Goal: Task Accomplishment & Management: Use online tool/utility

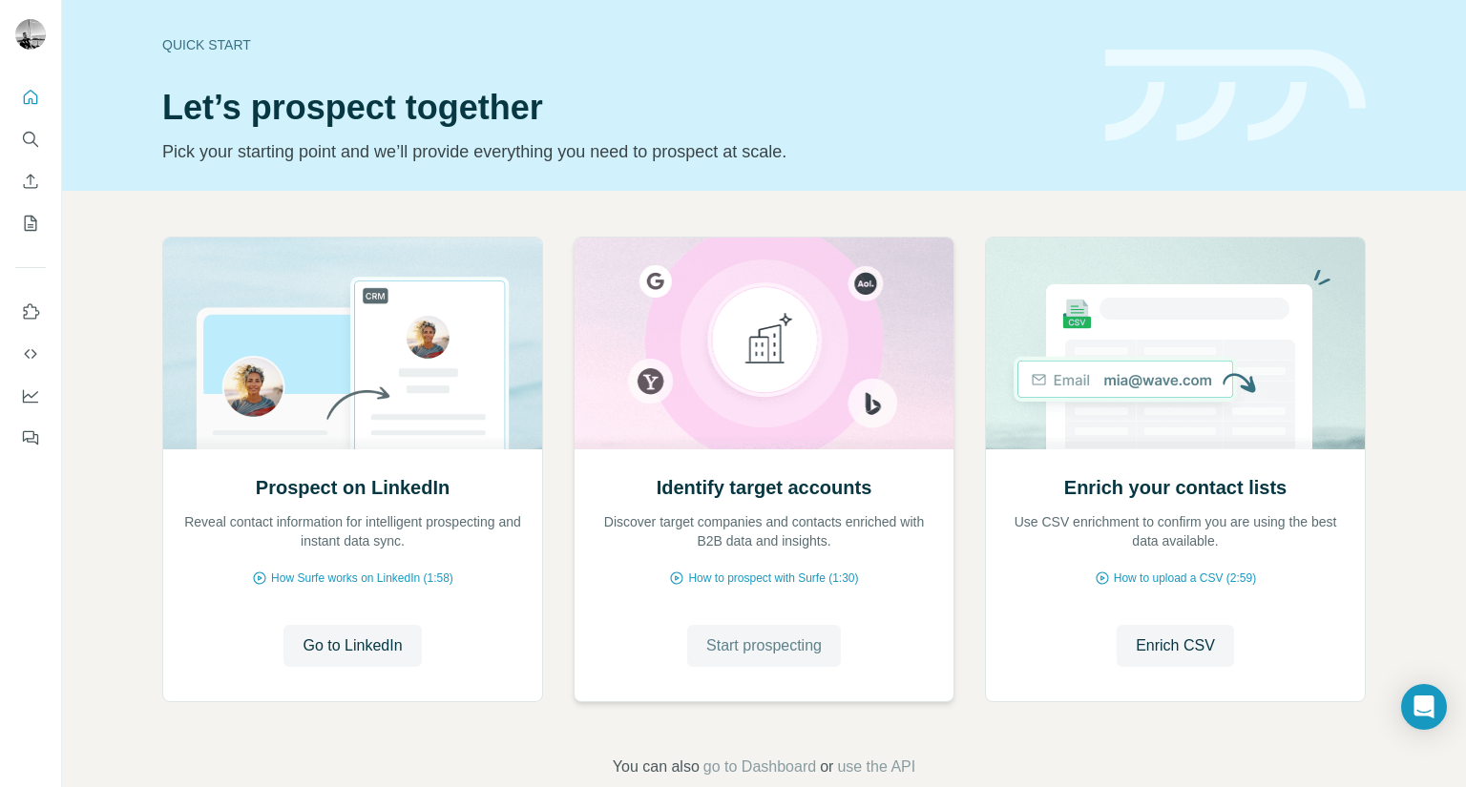
click at [734, 655] on span "Start prospecting" at bounding box center [763, 646] width 115 height 23
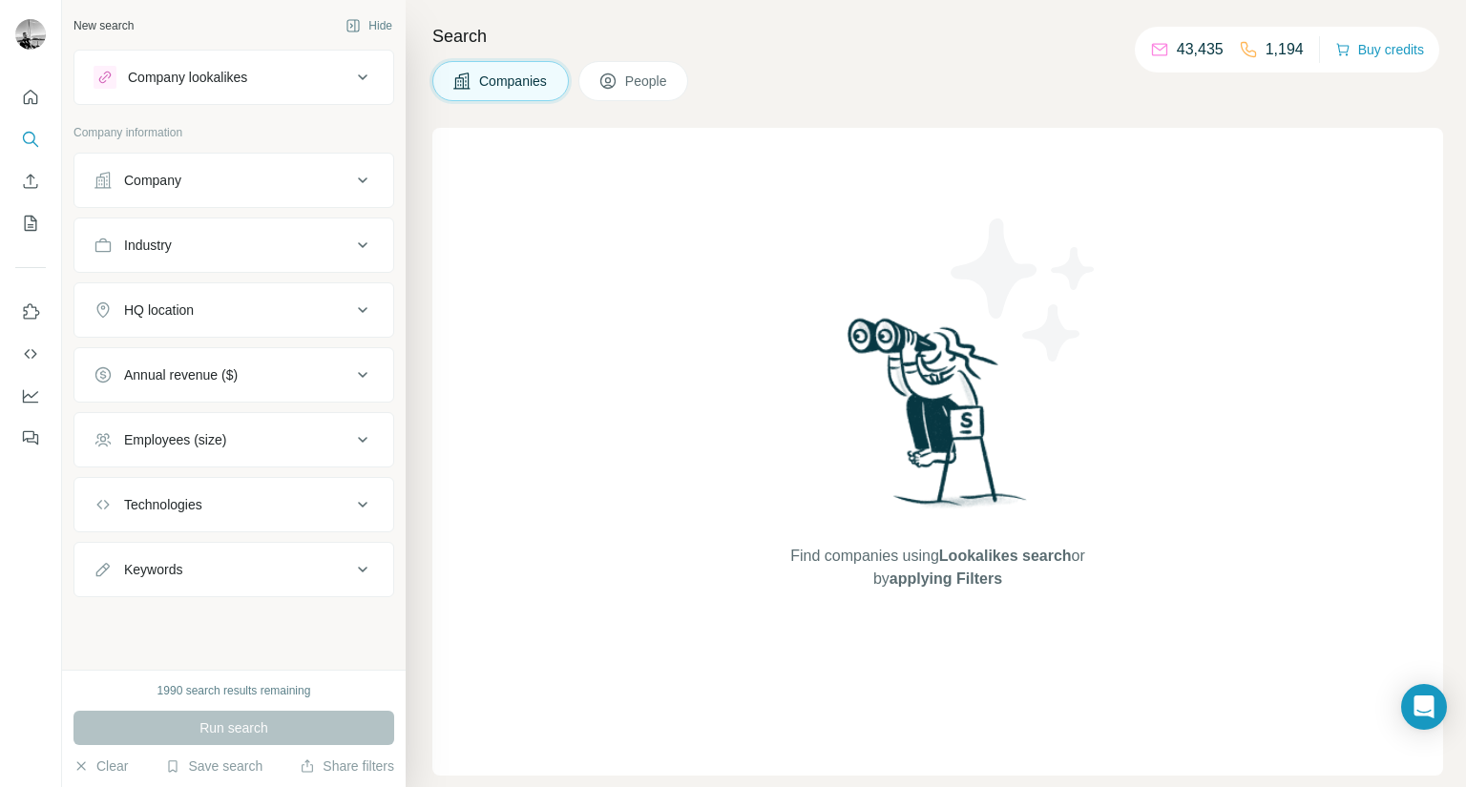
click at [209, 183] on div "Company" at bounding box center [223, 180] width 258 height 19
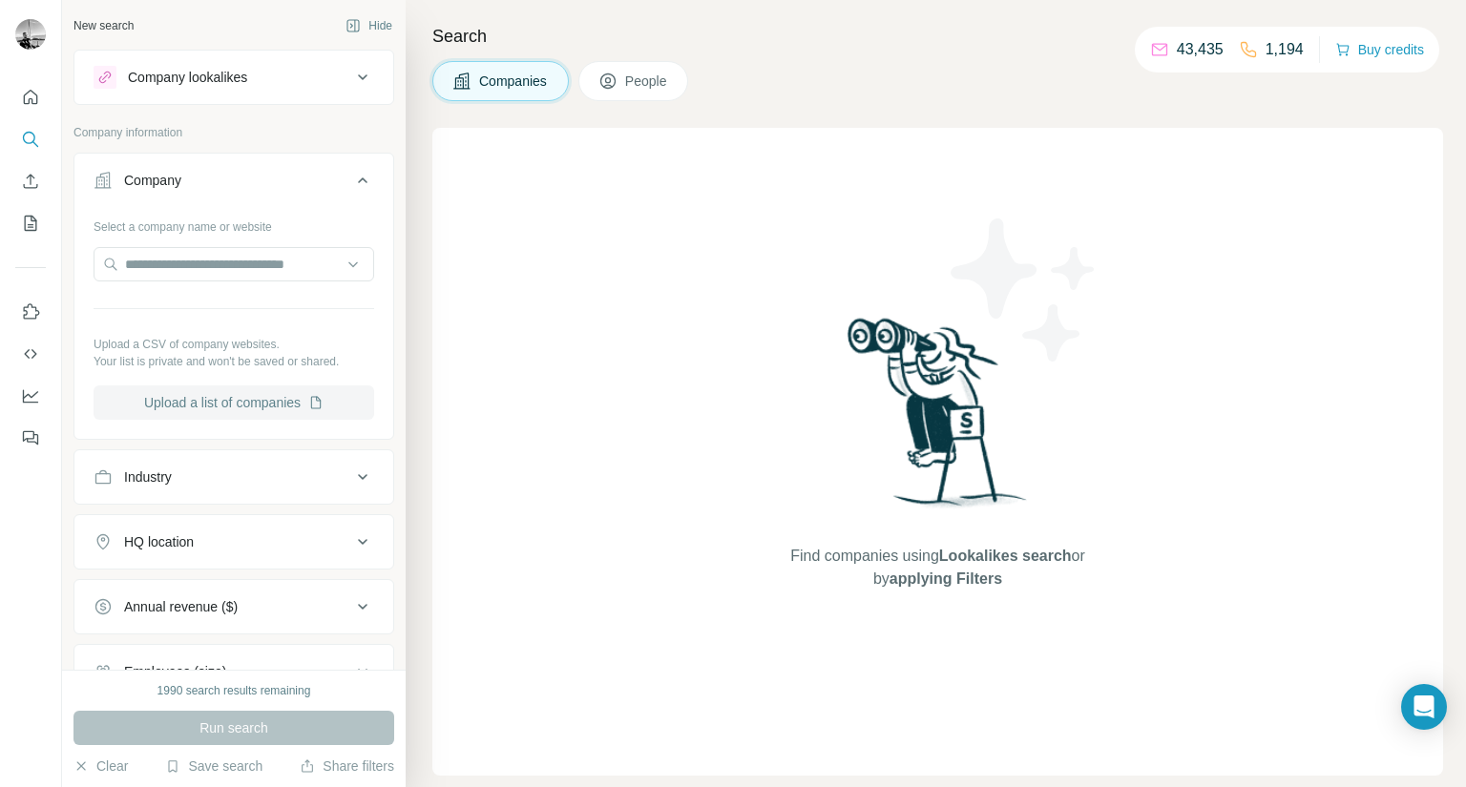
click at [249, 395] on button "Upload a list of companies" at bounding box center [234, 403] width 281 height 34
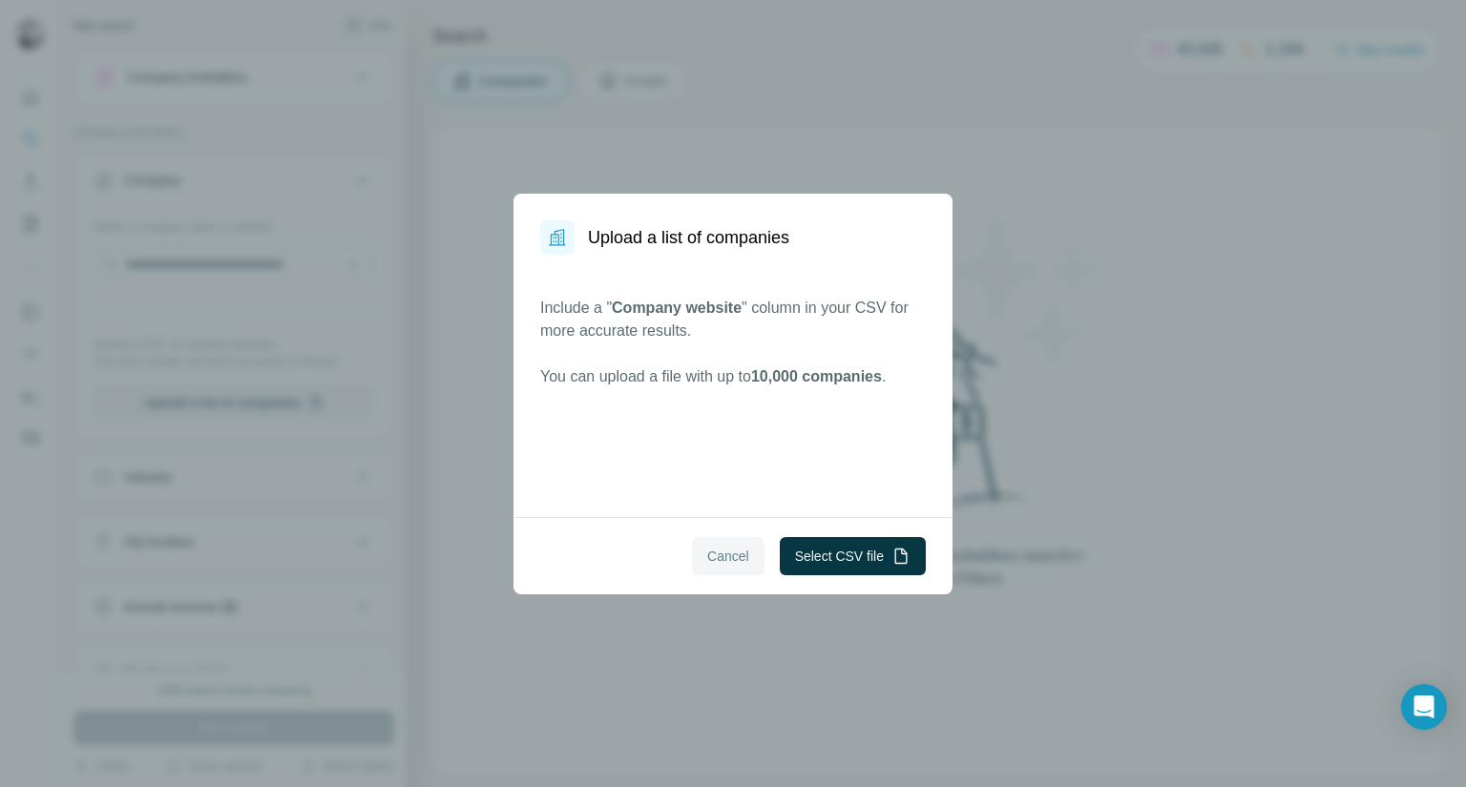
click at [721, 552] on span "Cancel" at bounding box center [728, 556] width 42 height 19
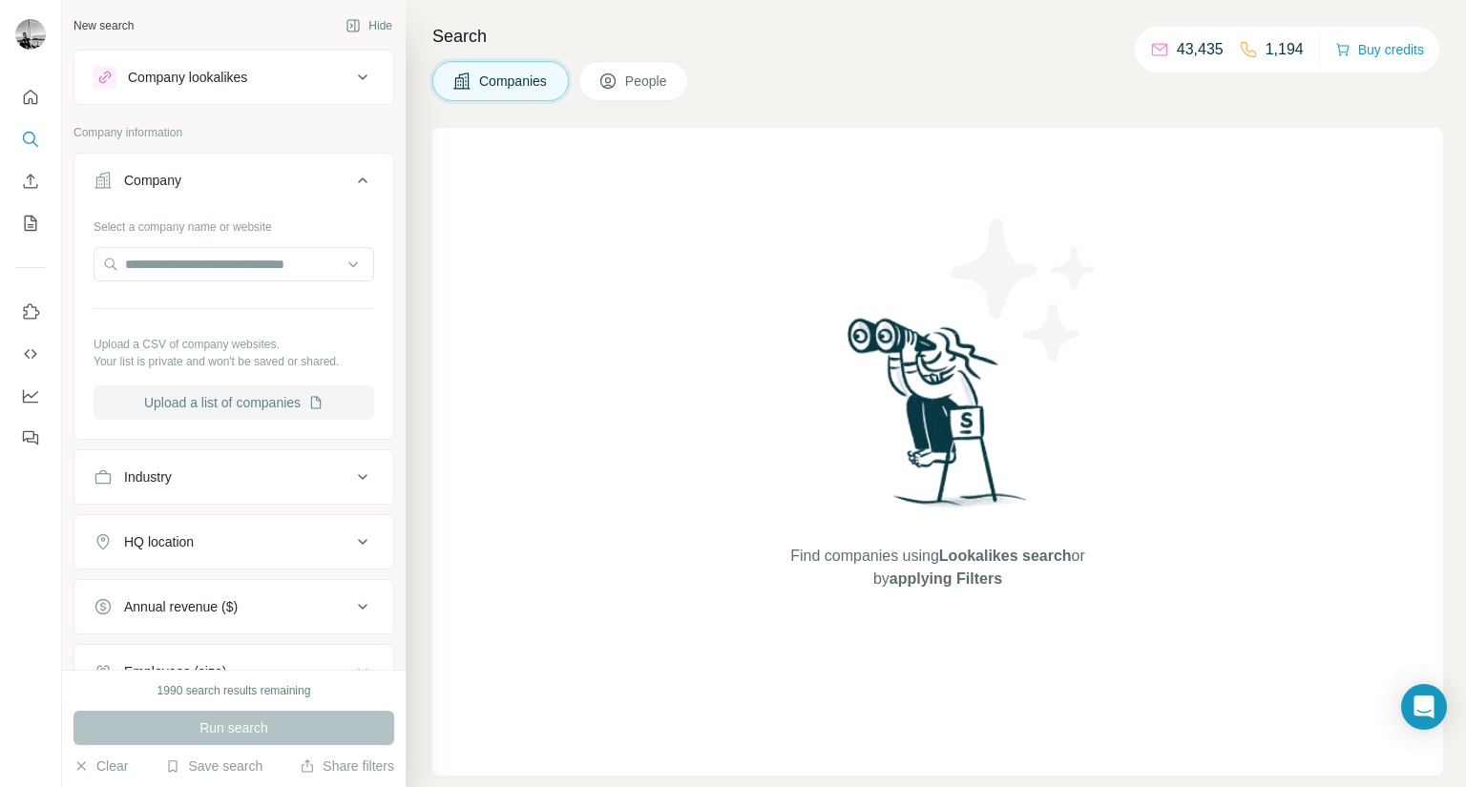
click at [249, 406] on button "Upload a list of companies" at bounding box center [234, 403] width 281 height 34
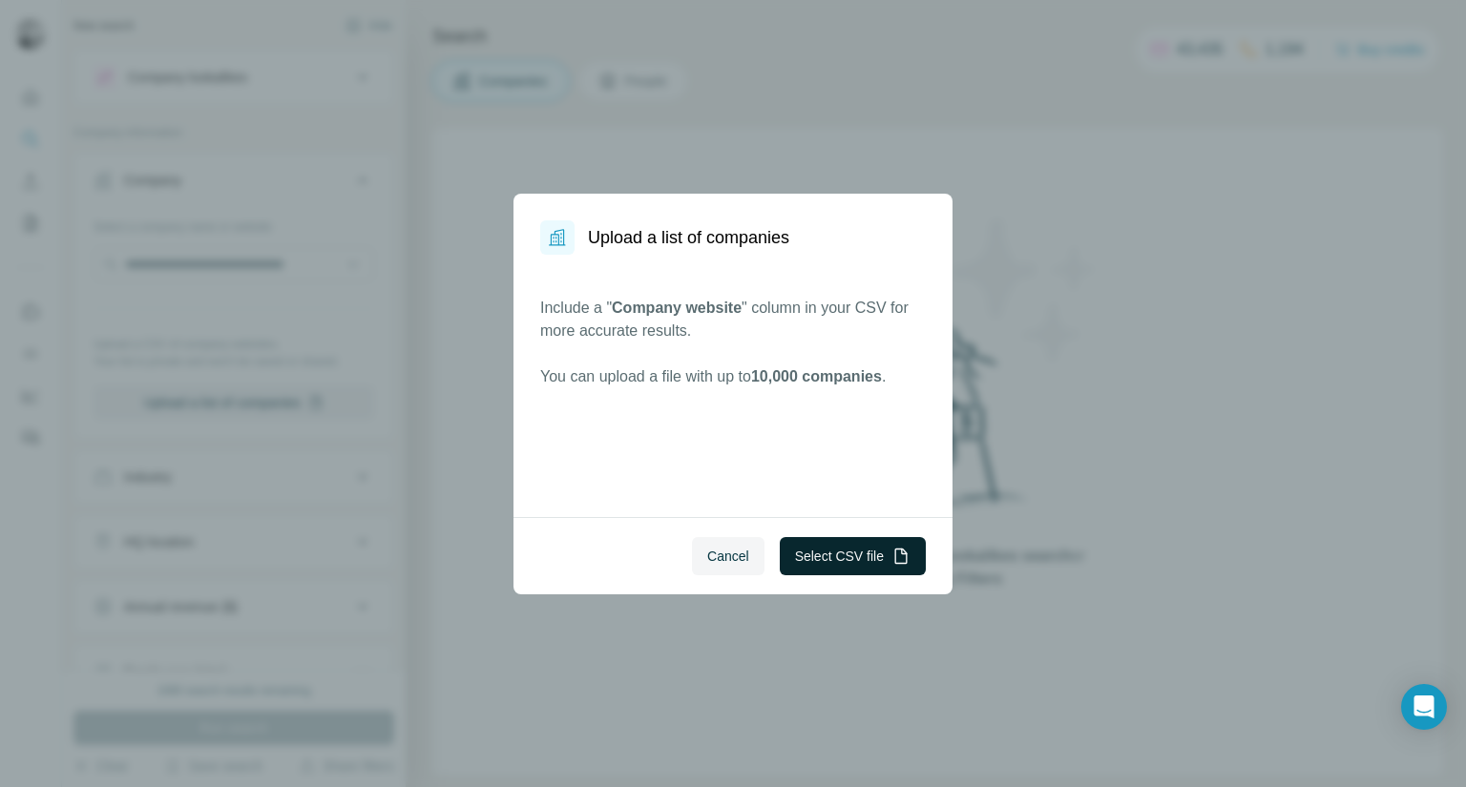
click at [805, 551] on button "Select CSV file" at bounding box center [853, 556] width 146 height 38
click at [804, 561] on button "Select CSV file" at bounding box center [853, 556] width 146 height 38
click at [716, 545] on button "Cancel" at bounding box center [728, 556] width 73 height 38
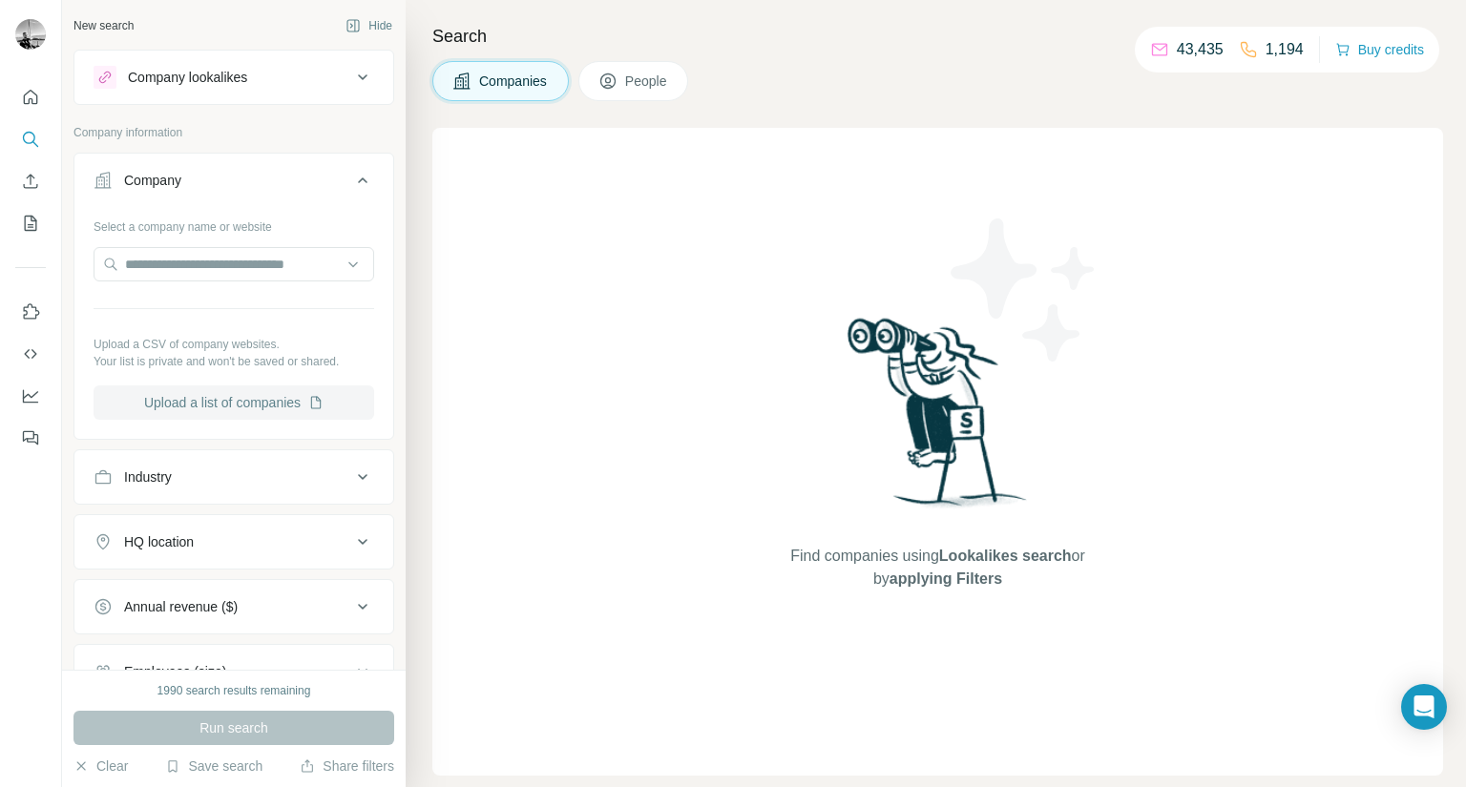
click at [216, 406] on button "Upload a list of companies" at bounding box center [234, 403] width 281 height 34
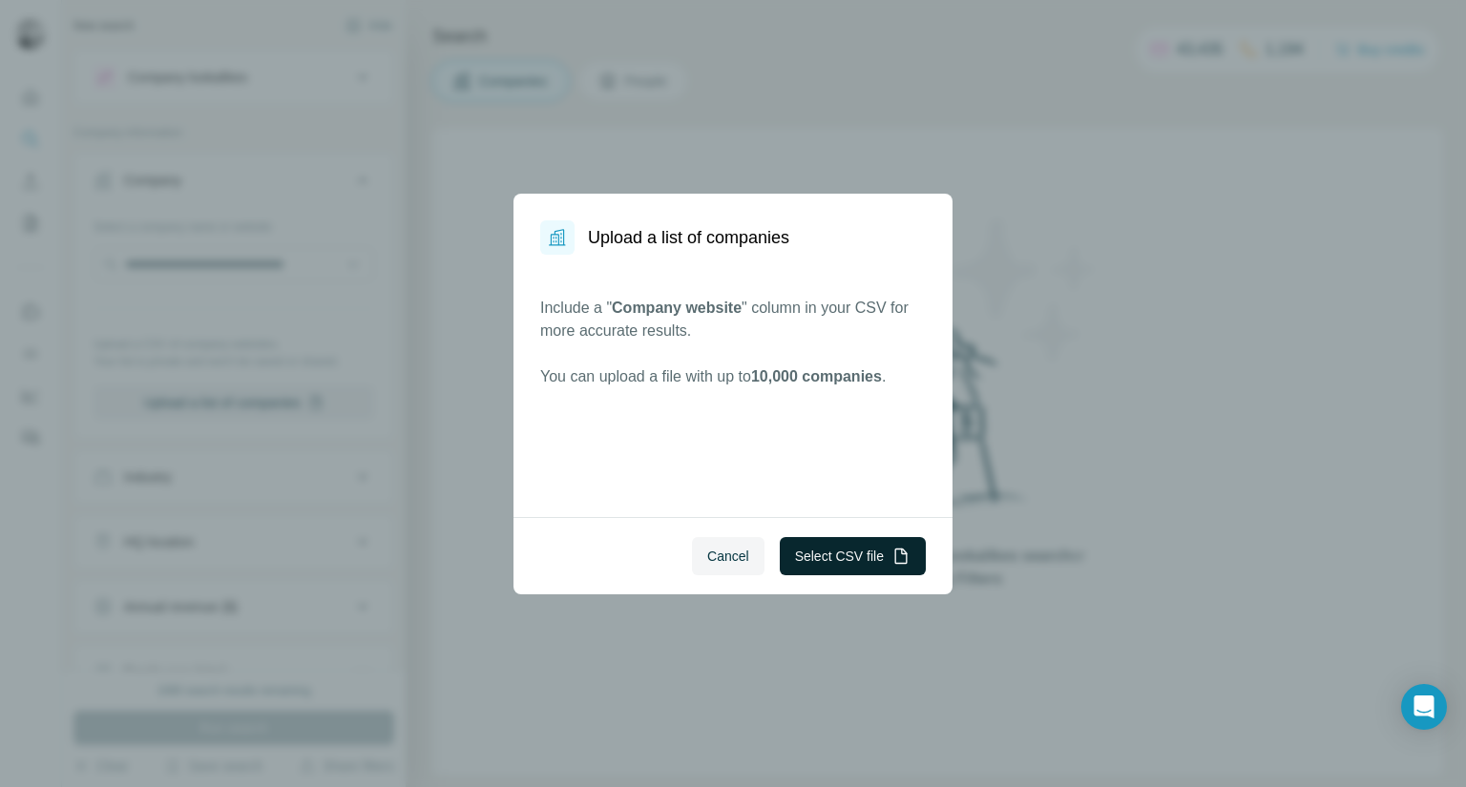
click at [824, 559] on button "Select CSV file" at bounding box center [853, 556] width 146 height 38
